Goal: Task Accomplishment & Management: Manage account settings

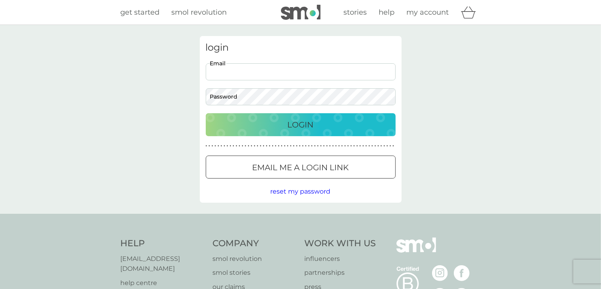
click at [286, 73] on input "Email" at bounding box center [301, 71] width 190 height 17
type input "[PERSON_NAME][EMAIL_ADDRESS][DOMAIN_NAME]"
click at [206, 113] on button "Login" at bounding box center [301, 124] width 190 height 23
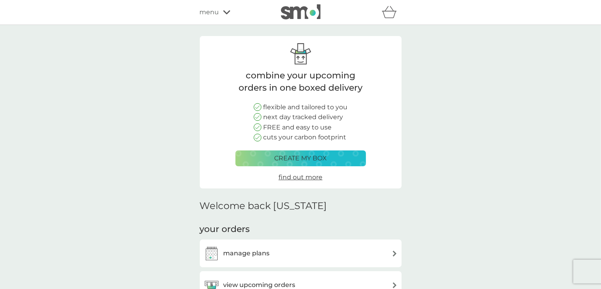
click at [305, 255] on div "manage plans" at bounding box center [301, 253] width 194 height 16
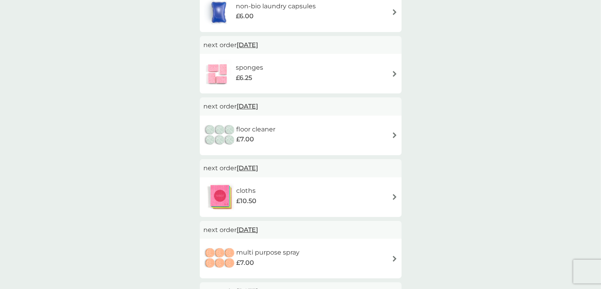
scroll to position [369, 0]
click at [388, 192] on div "cloths £10.50" at bounding box center [301, 196] width 194 height 28
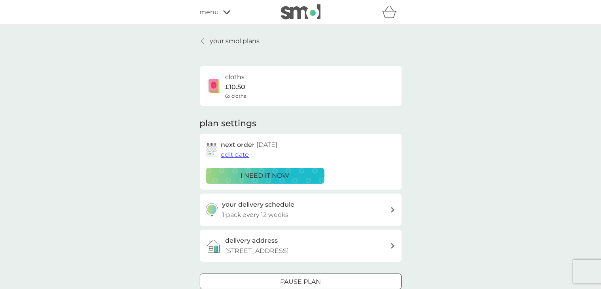
scroll to position [56, 0]
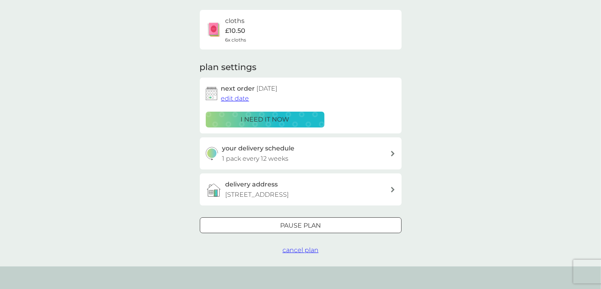
click at [361, 231] on button "Pause plan" at bounding box center [301, 225] width 202 height 16
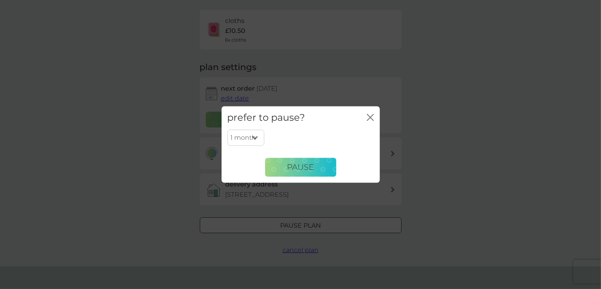
click at [372, 118] on icon "close" at bounding box center [370, 117] width 7 height 7
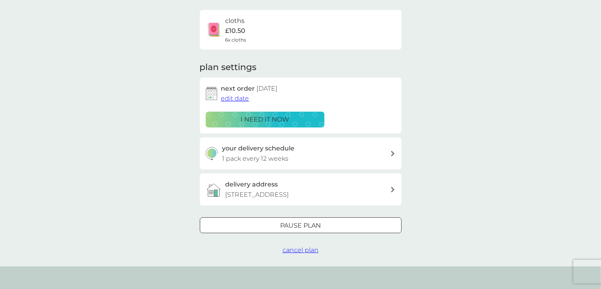
click at [312, 225] on div at bounding box center [310, 225] width 4 height 4
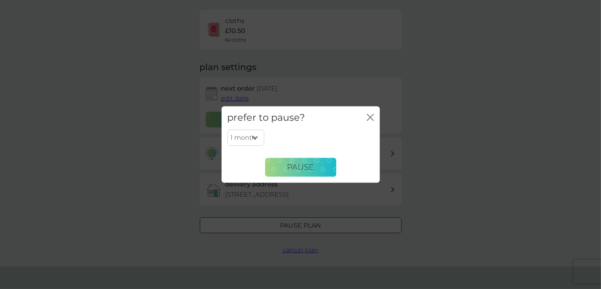
click at [259, 138] on select "1 month 2 months 3 months 4 months 5 months 6 months" at bounding box center [245, 137] width 37 height 17
select select "6"
click at [227, 129] on select "1 month 2 months 3 months 4 months 5 months 6 months" at bounding box center [245, 137] width 37 height 17
click at [307, 166] on span "Pause" at bounding box center [300, 166] width 27 height 9
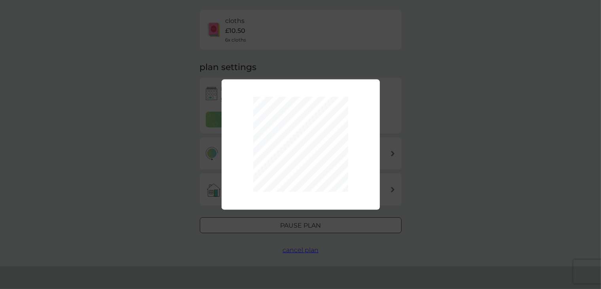
click at [443, 170] on div "1 month 2 months 3 months 4 months 5 months 6 months Pause" at bounding box center [300, 144] width 601 height 289
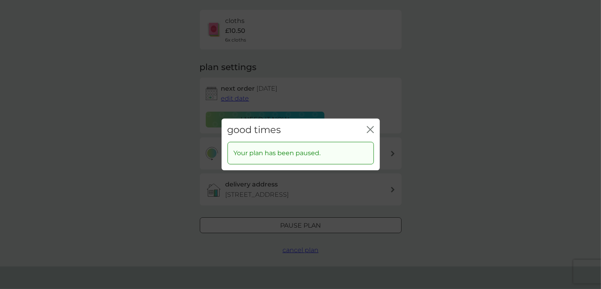
scroll to position [0, 0]
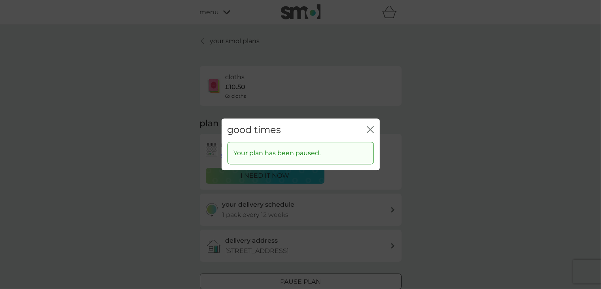
click at [369, 127] on icon "close" at bounding box center [370, 129] width 7 height 7
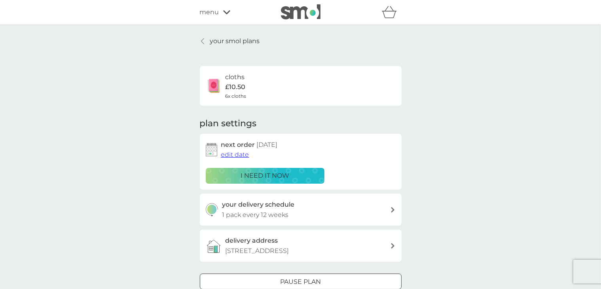
scroll to position [0, 0]
click at [249, 44] on p "your smol plans" at bounding box center [235, 41] width 50 height 10
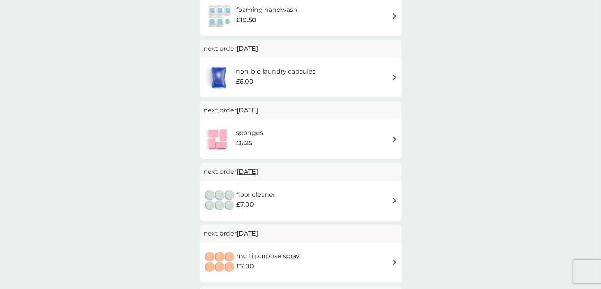
scroll to position [301, 0]
